Goal: Transaction & Acquisition: Purchase product/service

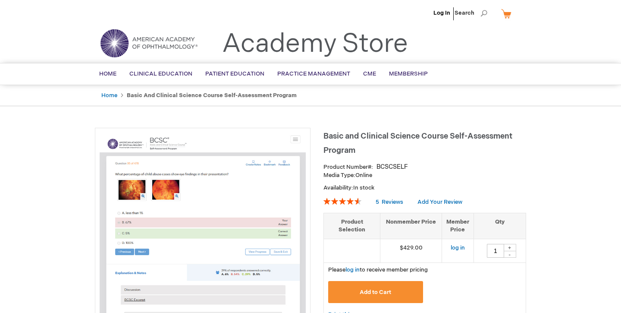
type input "1"
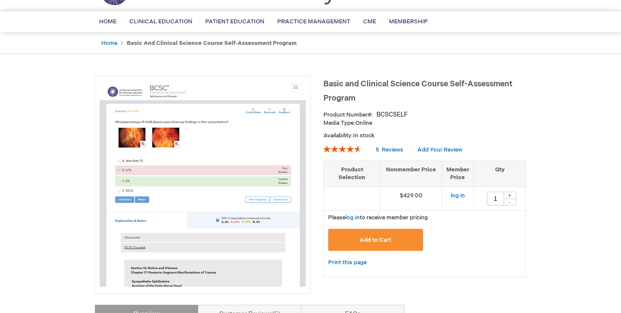
scroll to position [73, 0]
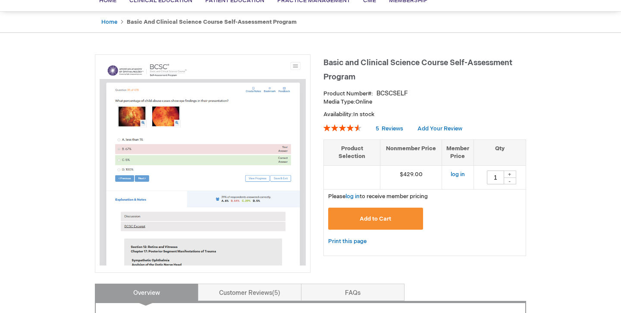
click at [359, 212] on button "Add to Cart" at bounding box center [375, 218] width 95 height 22
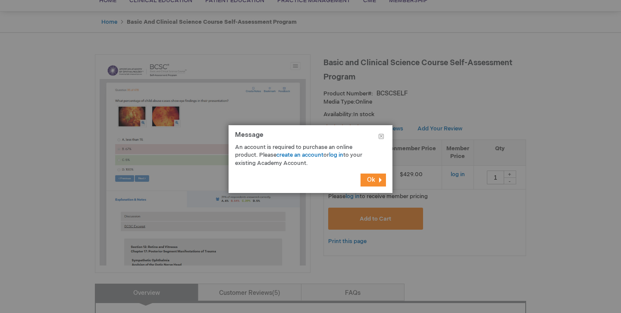
click at [381, 181] on button "Ok" at bounding box center [372, 179] width 25 height 13
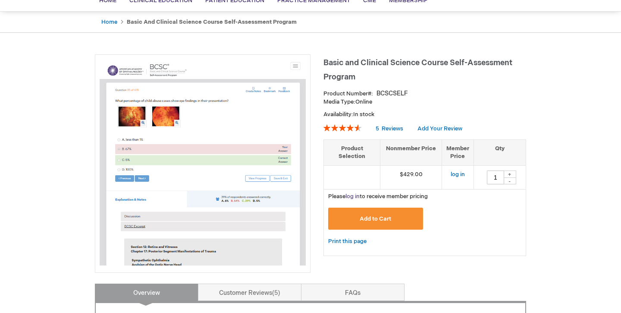
click at [352, 197] on link "log in" at bounding box center [352, 196] width 14 height 7
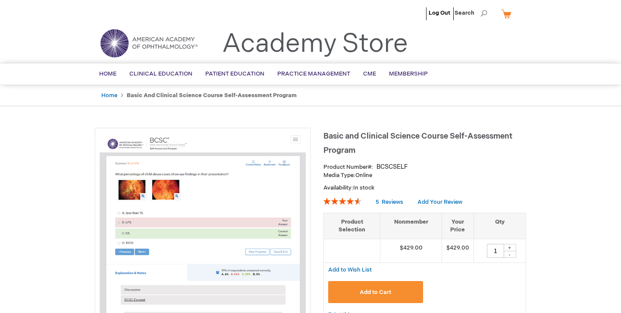
type input "1"
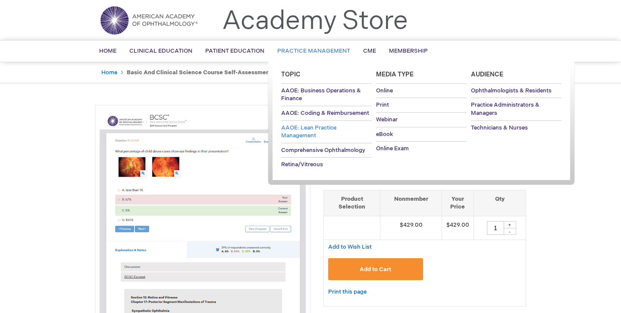
scroll to position [41, 0]
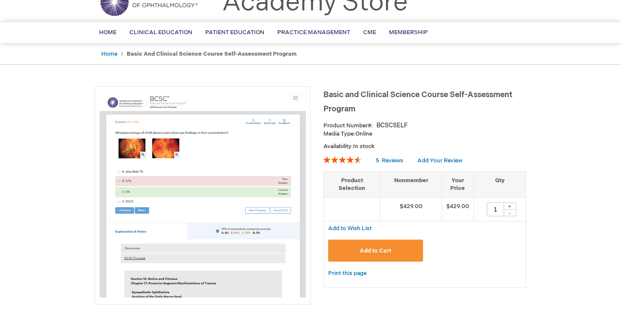
click at [373, 245] on button "Add to Cart" at bounding box center [375, 250] width 95 height 22
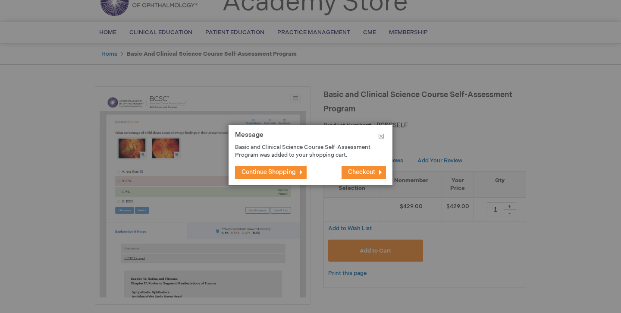
click at [360, 172] on span "Checkout" at bounding box center [361, 171] width 27 height 7
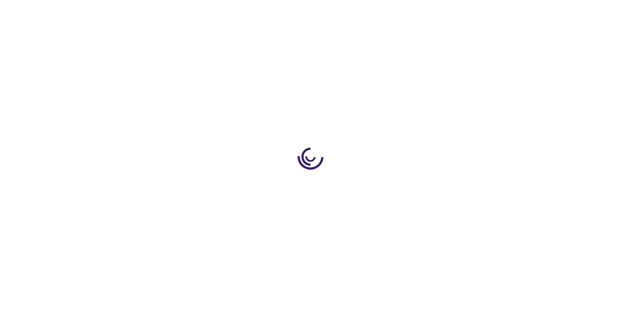
select select "US"
select select "18"
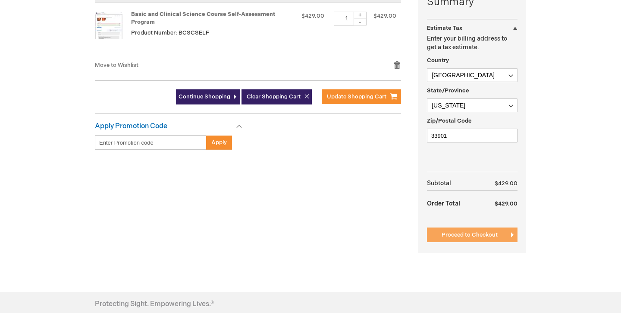
scroll to position [231, 0]
click at [443, 236] on span "Proceed to Checkout" at bounding box center [469, 234] width 56 height 7
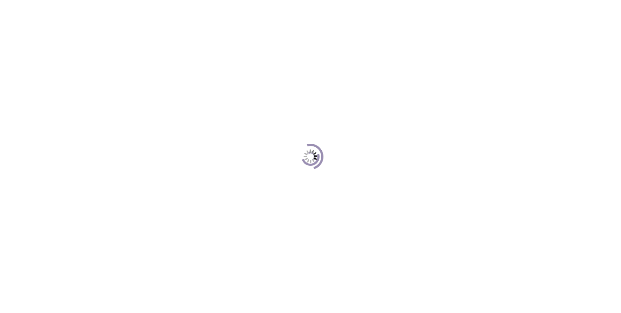
scroll to position [118, 0]
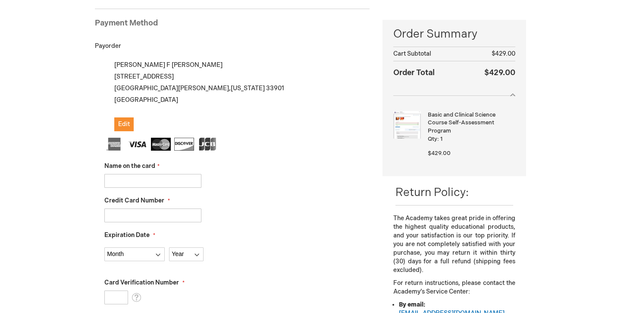
click at [149, 186] on input "Name on the card" at bounding box center [152, 181] width 97 height 14
click at [149, 180] on input "Name on the card" at bounding box center [152, 181] width 97 height 14
type input "[PERSON_NAME] [PERSON_NAME]"
type input "371115817931006"
select select "7"
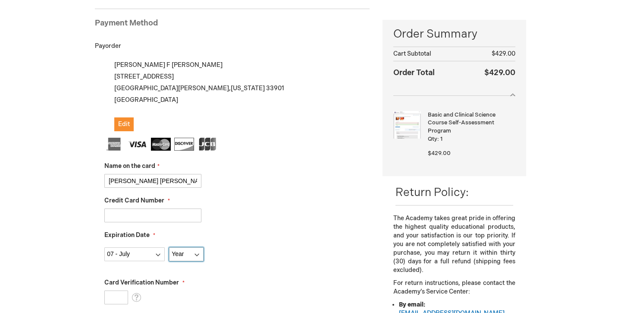
select select "2029"
click at [147, 185] on input "[PERSON_NAME] [PERSON_NAME]" at bounding box center [152, 181] width 97 height 14
click at [57, 199] on div "Raul Hernandez Rubio Log Out Search My Cart 1 1 items CLOSE RECENTLY ADDED ITEM…" at bounding box center [310, 311] width 621 height 859
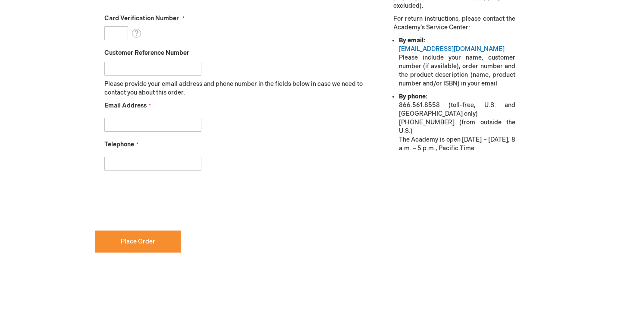
scroll to position [383, 0]
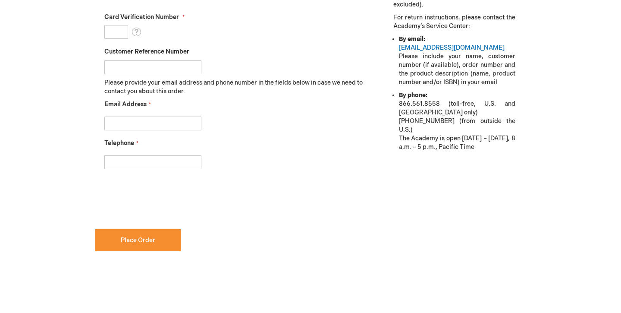
click at [122, 117] on input "Email Address" at bounding box center [152, 123] width 97 height 14
click at [122, 126] on input "Email Address" at bounding box center [152, 123] width 97 height 14
type input "dochr.oculoplastics@gmail.com"
type input "7874023030"
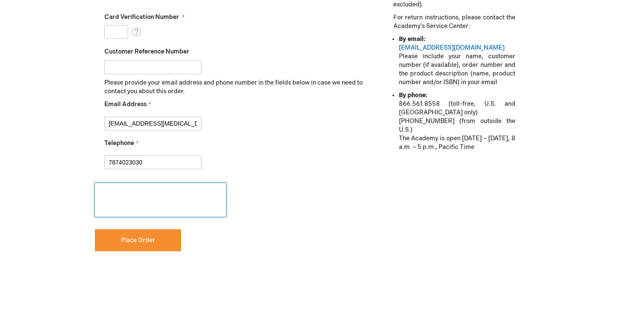
checkbox input "false"
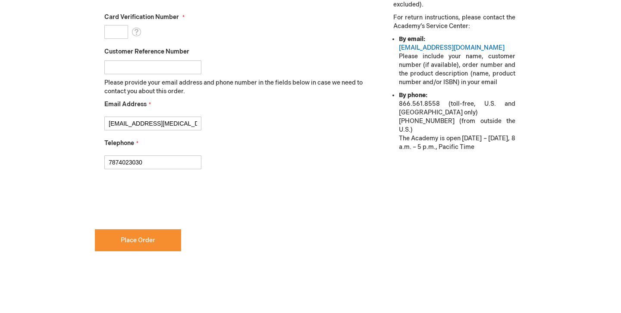
click at [120, 32] on input "Card Verification Number" at bounding box center [116, 32] width 24 height 14
type input "9273"
click at [110, 66] on input "Customer Reference Number" at bounding box center [152, 67] width 97 height 14
checkbox input "true"
click at [119, 237] on button "Place Order" at bounding box center [138, 240] width 86 height 22
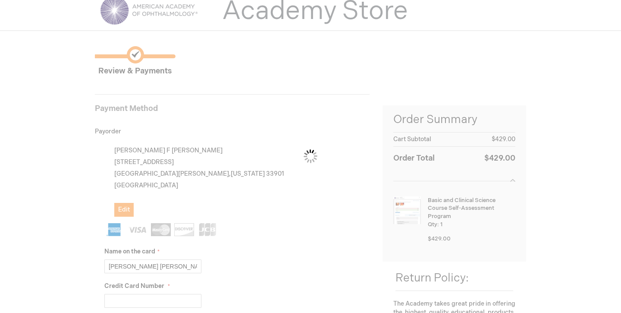
scroll to position [0, 0]
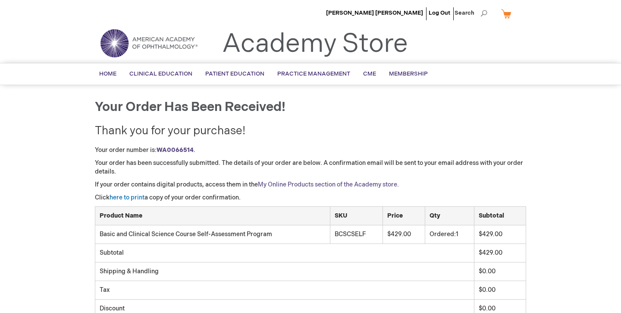
click at [327, 184] on link "My Online Products section of the Academy store." at bounding box center [328, 184] width 141 height 7
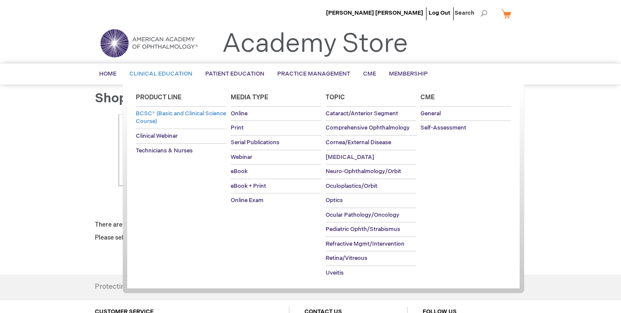
click at [167, 117] on link "BCSC® (Basic and Clinical Science Course)" at bounding box center [181, 117] width 91 height 22
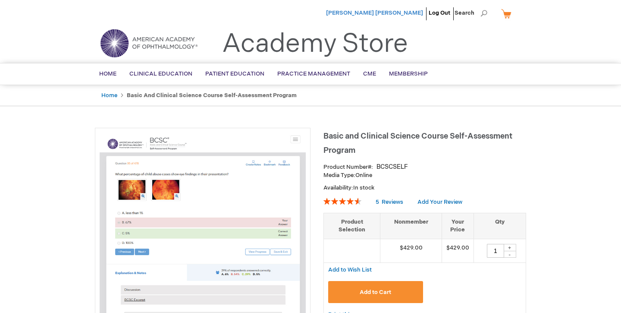
click at [372, 13] on span "Raul Hernandez Rubio" at bounding box center [374, 12] width 97 height 7
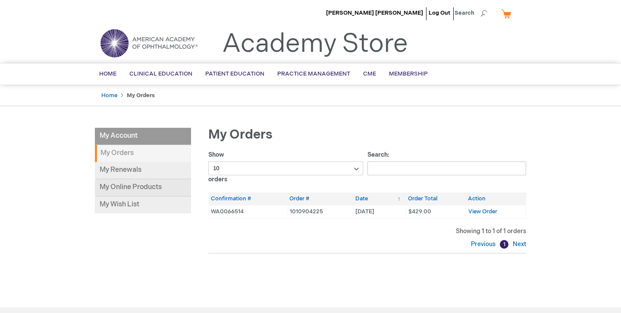
click at [134, 185] on link "My Online Products" at bounding box center [143, 187] width 96 height 17
click at [493, 213] on span "View Order" at bounding box center [482, 211] width 29 height 7
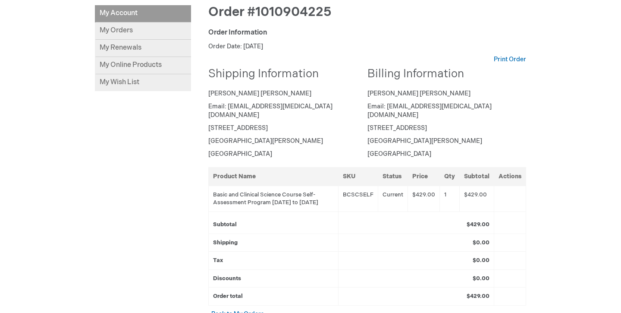
scroll to position [94, 0]
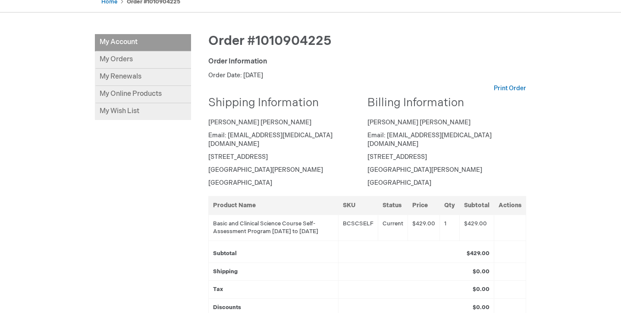
click at [348, 41] on div "Order #1010904225" at bounding box center [367, 45] width 318 height 23
click at [123, 63] on link "My Orders" at bounding box center [143, 59] width 96 height 17
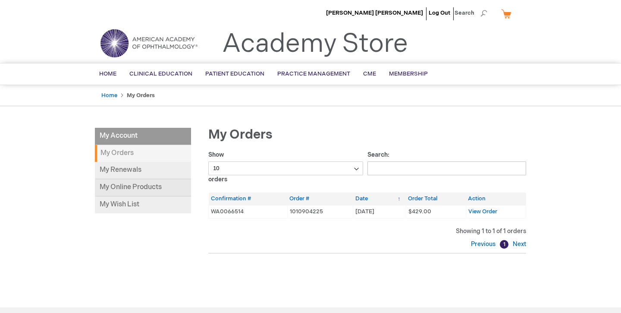
click at [130, 189] on link "My Online Products" at bounding box center [143, 187] width 96 height 17
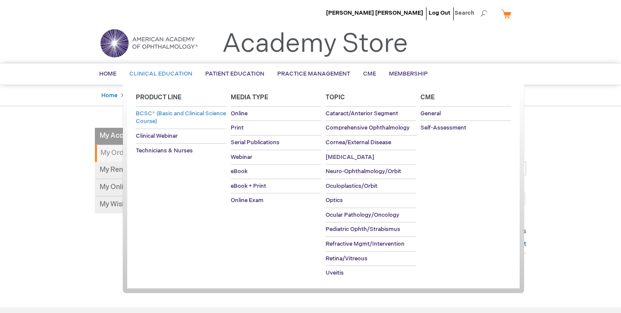
click at [162, 112] on span "BCSC® (Basic and Clinical Science Course)" at bounding box center [181, 117] width 90 height 15
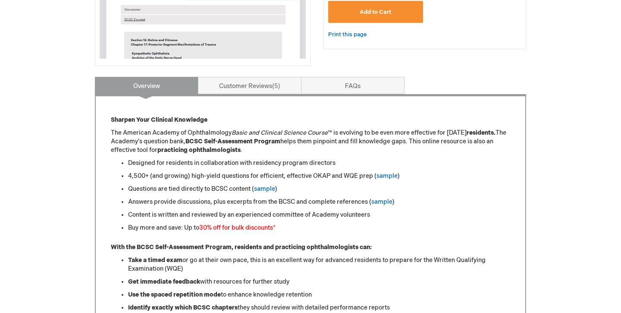
scroll to position [275, 0]
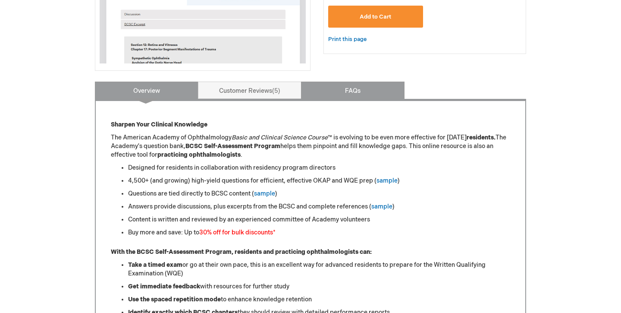
click at [369, 97] on link "FAQs" at bounding box center [352, 89] width 103 height 17
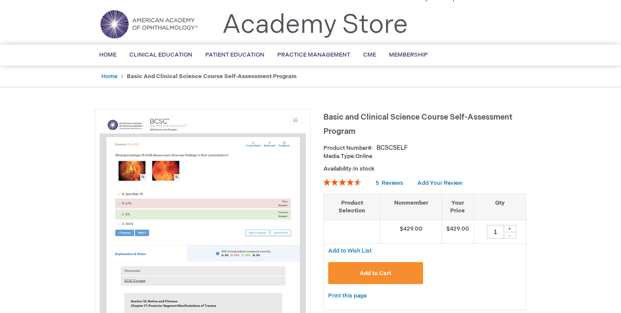
scroll to position [0, 0]
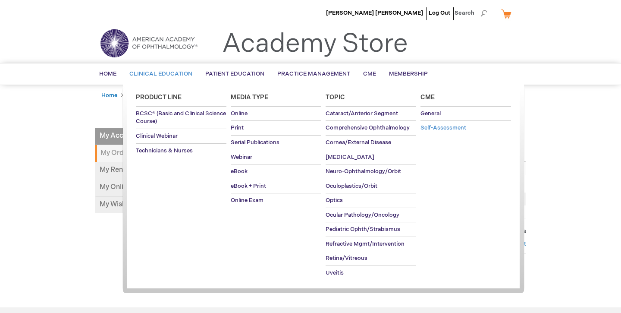
click at [451, 127] on span "Self-Assessment" at bounding box center [443, 127] width 46 height 7
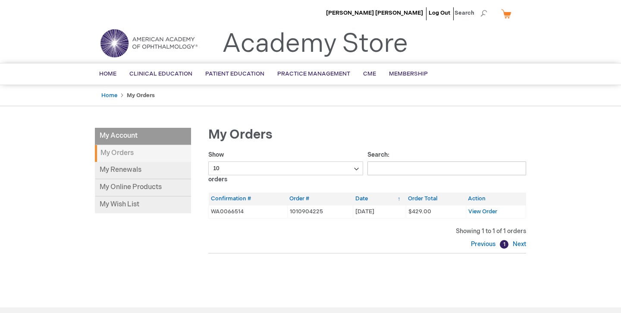
click at [234, 212] on td "WA0066514" at bounding box center [248, 211] width 79 height 13
